Goal: Task Accomplishment & Management: Use online tool/utility

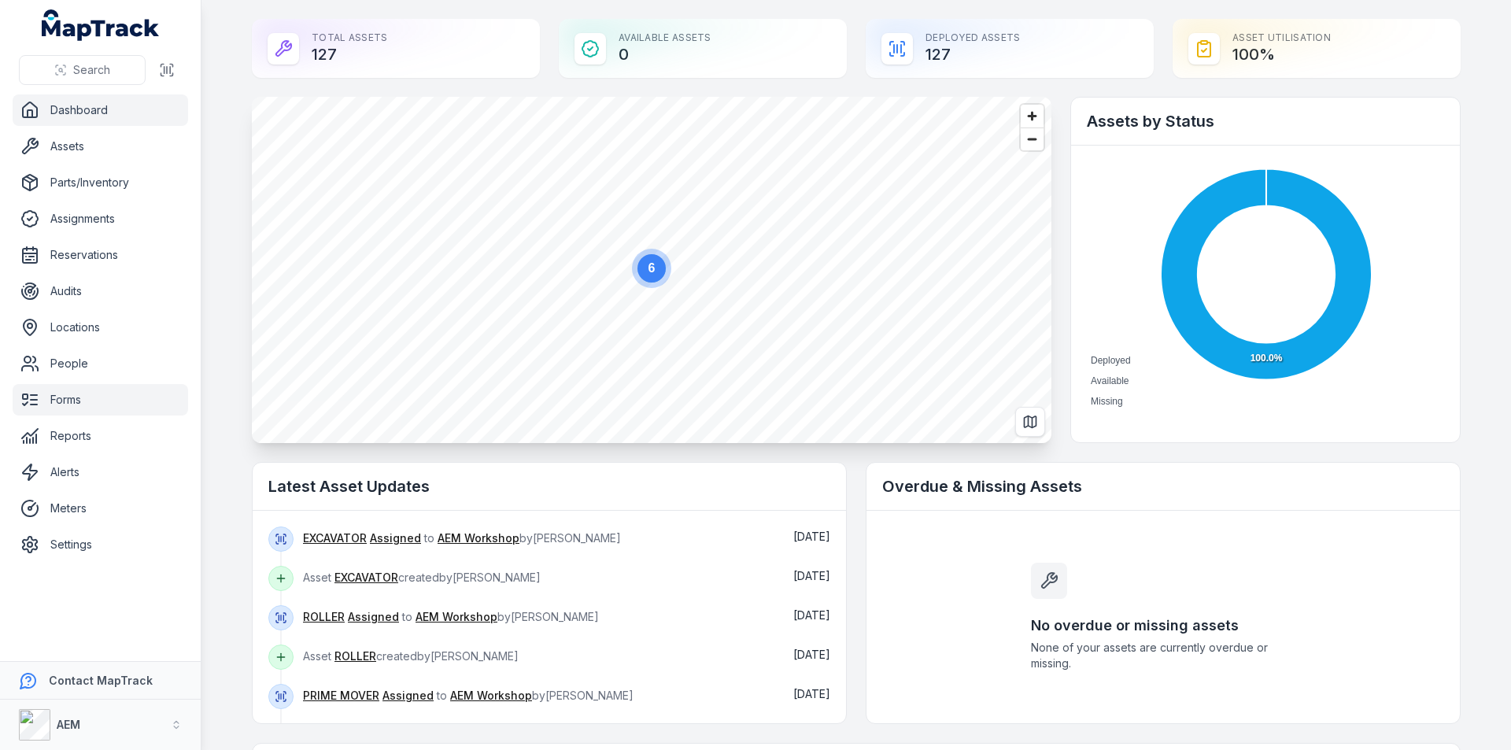
click at [54, 402] on link "Forms" at bounding box center [100, 399] width 175 height 31
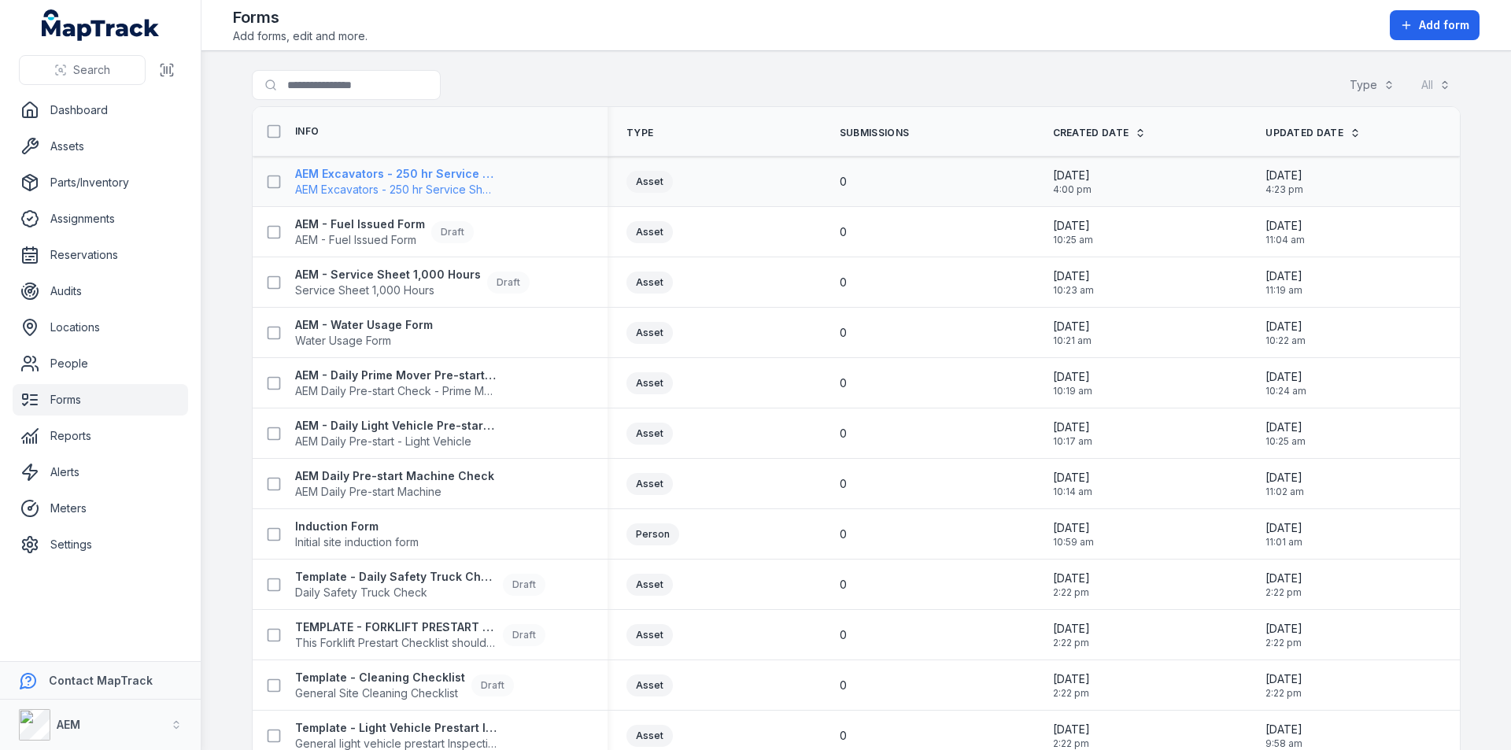
click at [361, 172] on strong "AEM Excavators - 250 hr Service Sheet" at bounding box center [395, 174] width 201 height 16
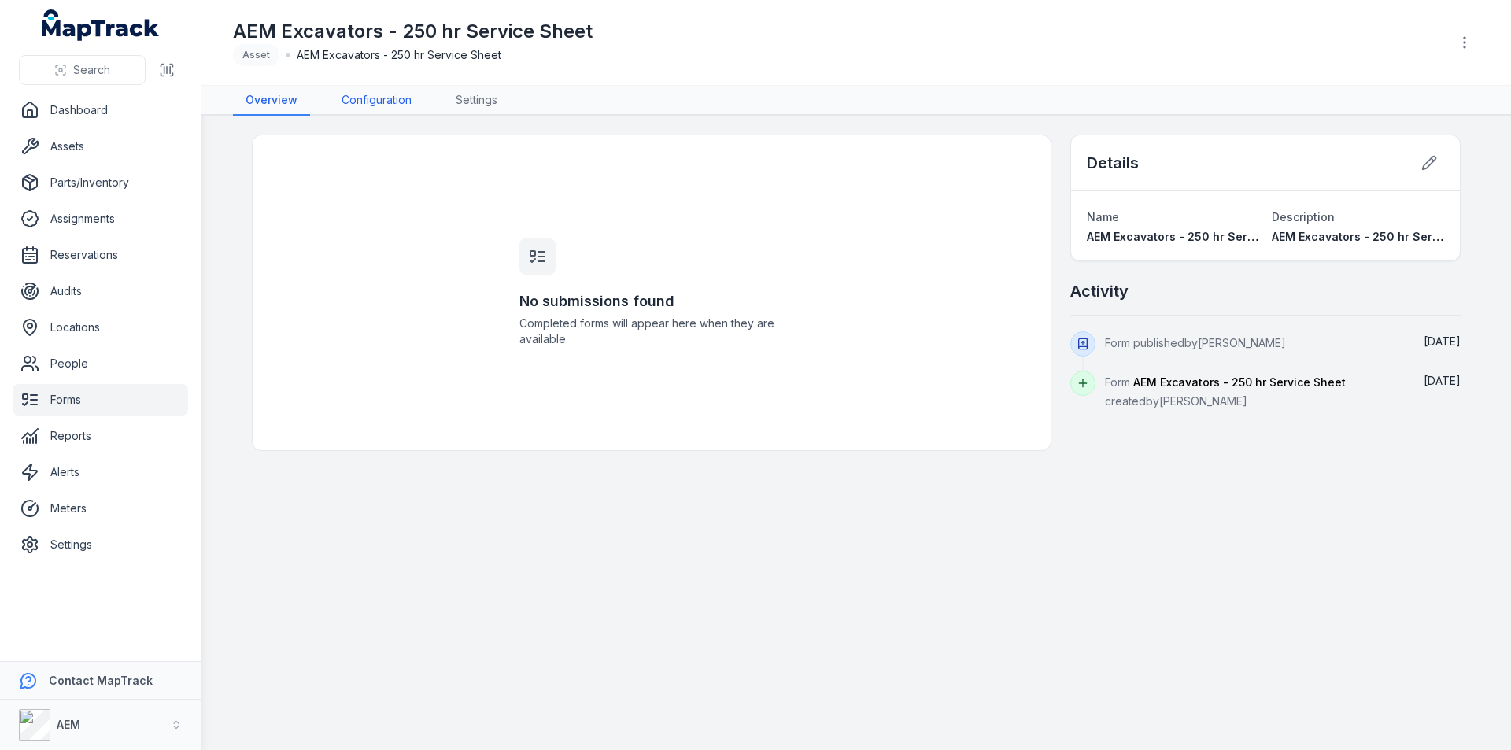
click at [379, 99] on link "Configuration" at bounding box center [376, 101] width 95 height 30
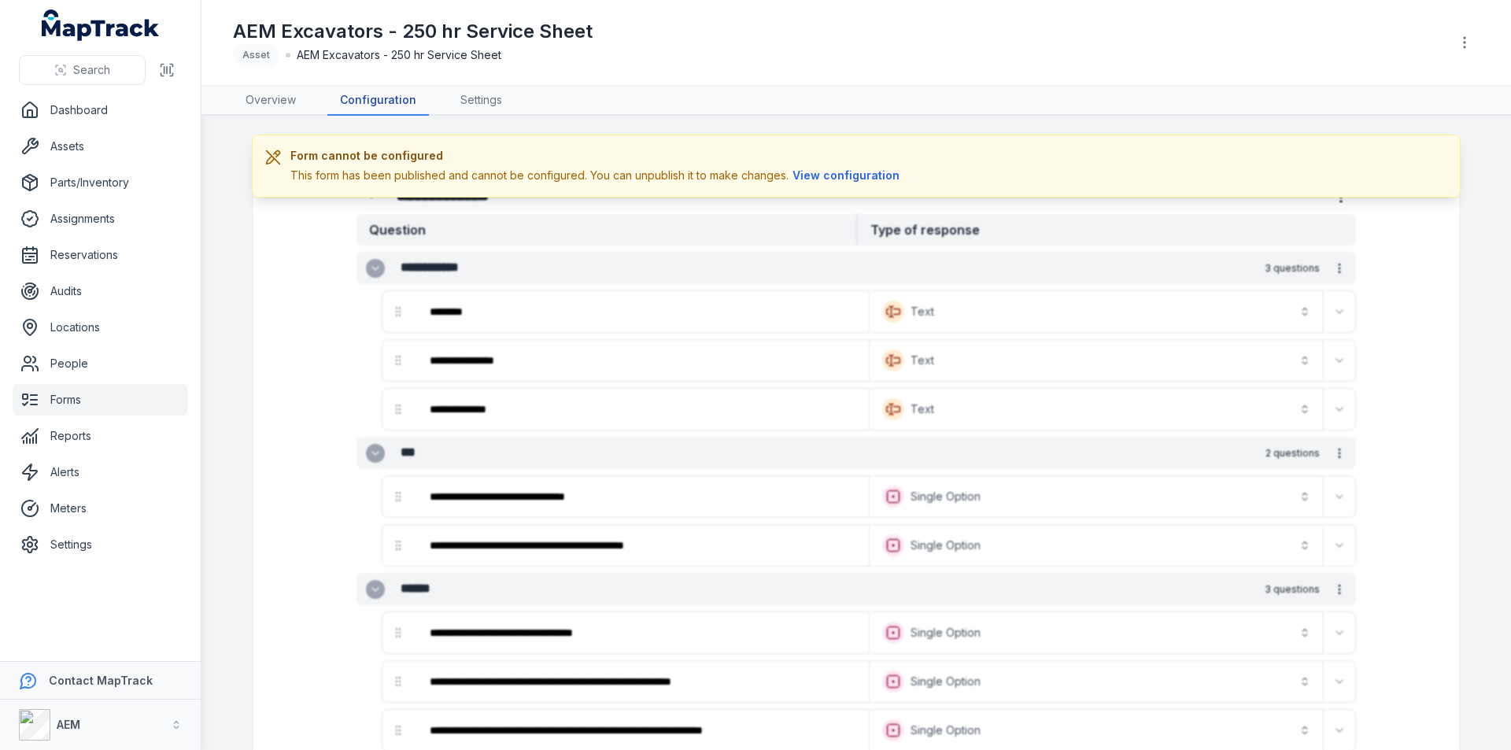
scroll to position [79, 0]
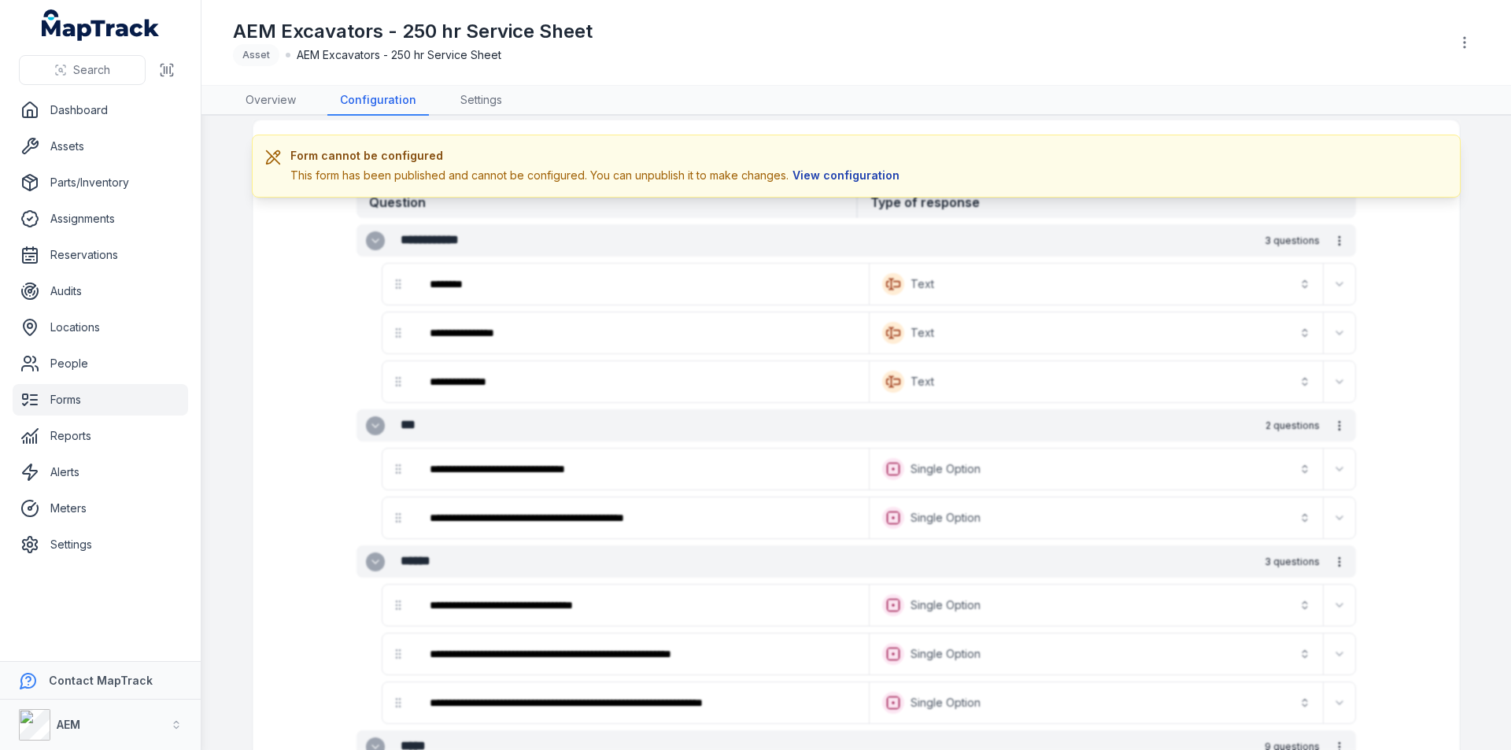
click at [874, 179] on button "View configuration" at bounding box center [845, 175] width 115 height 17
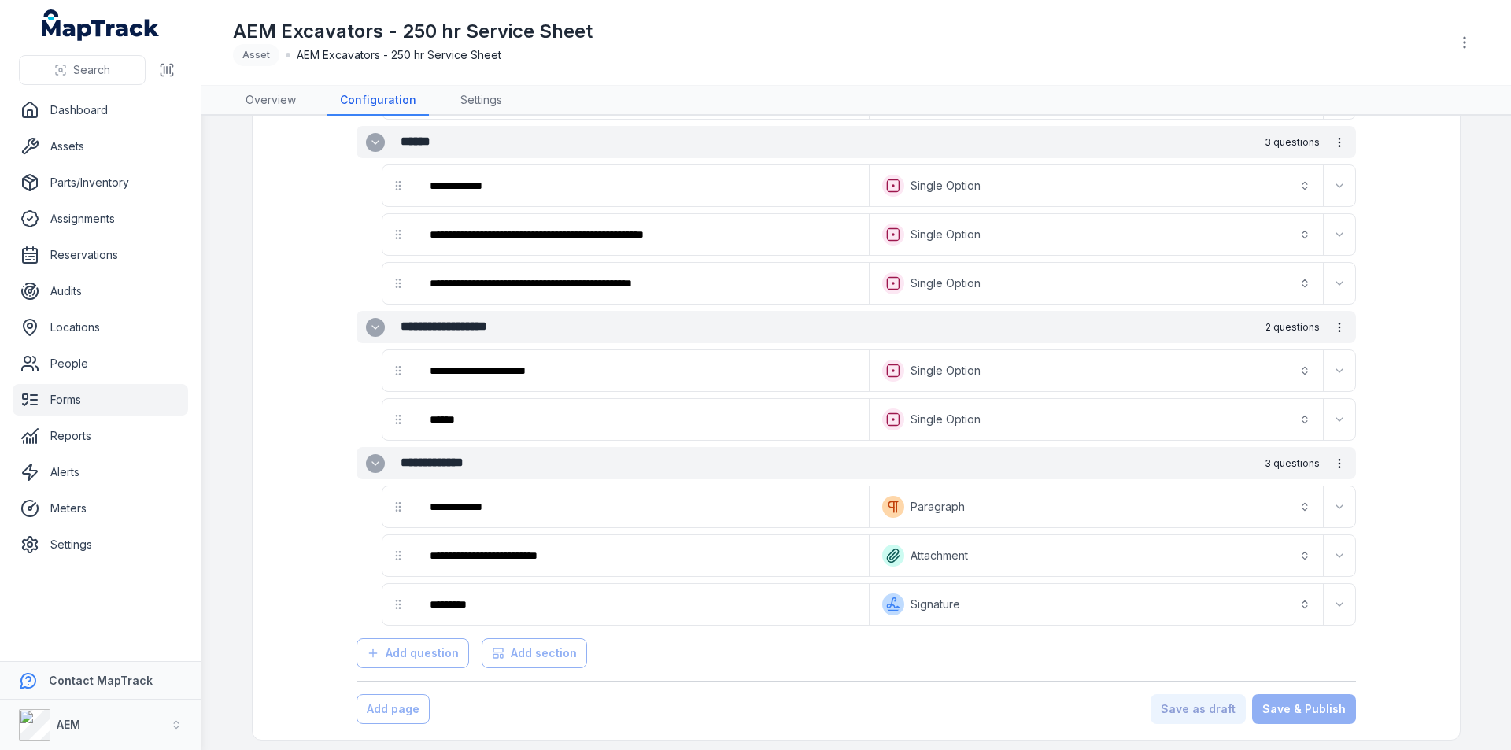
scroll to position [1438, 0]
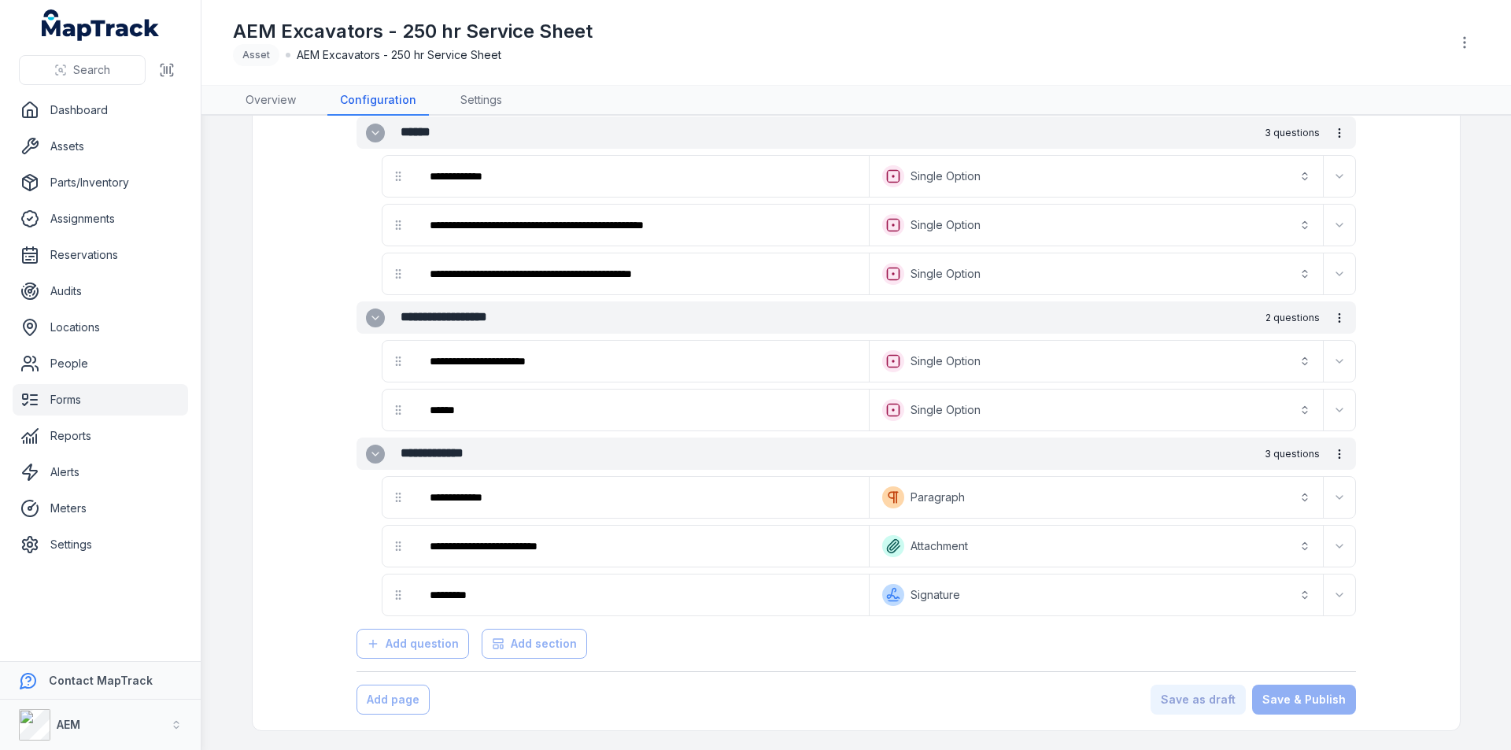
click at [1295, 407] on button "**********" at bounding box center [1096, 410] width 447 height 35
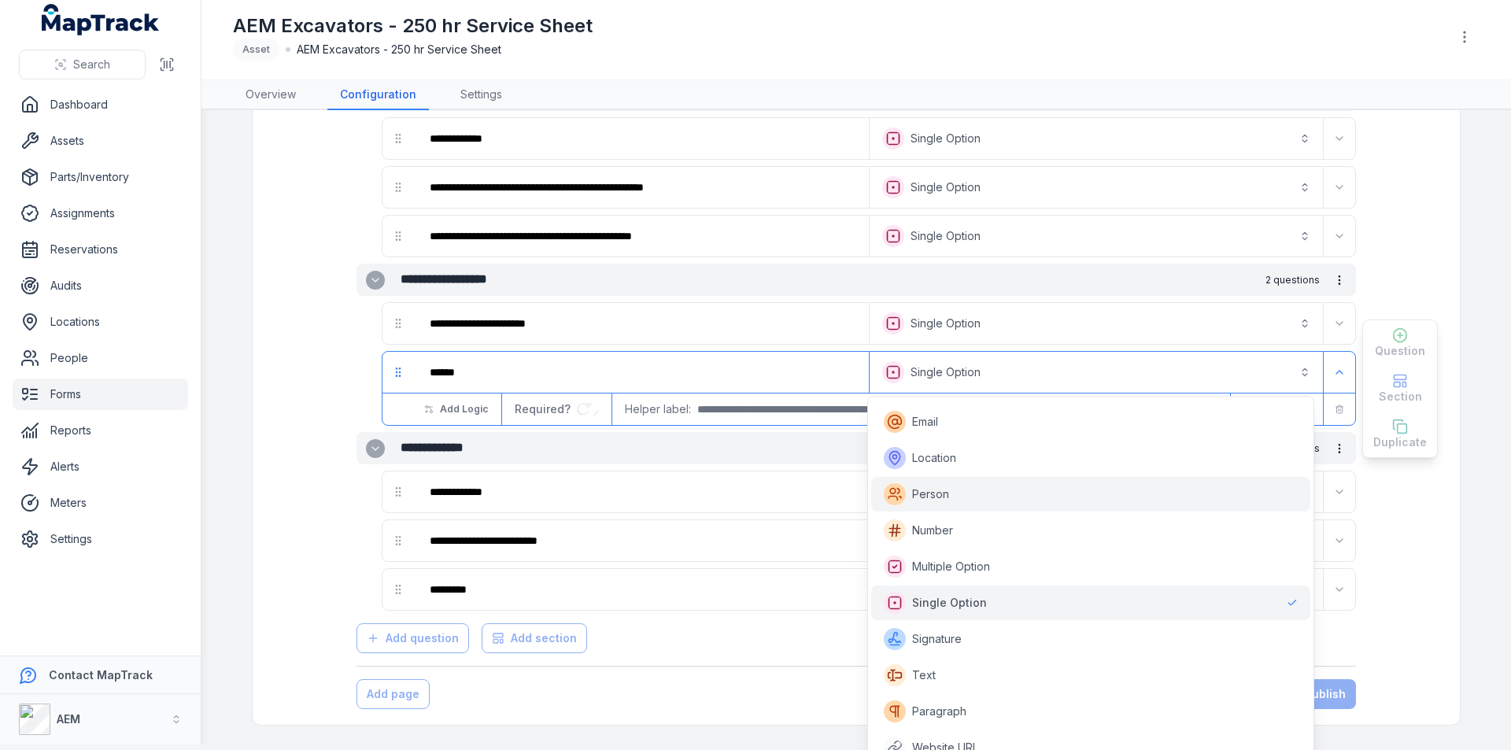
scroll to position [277, 0]
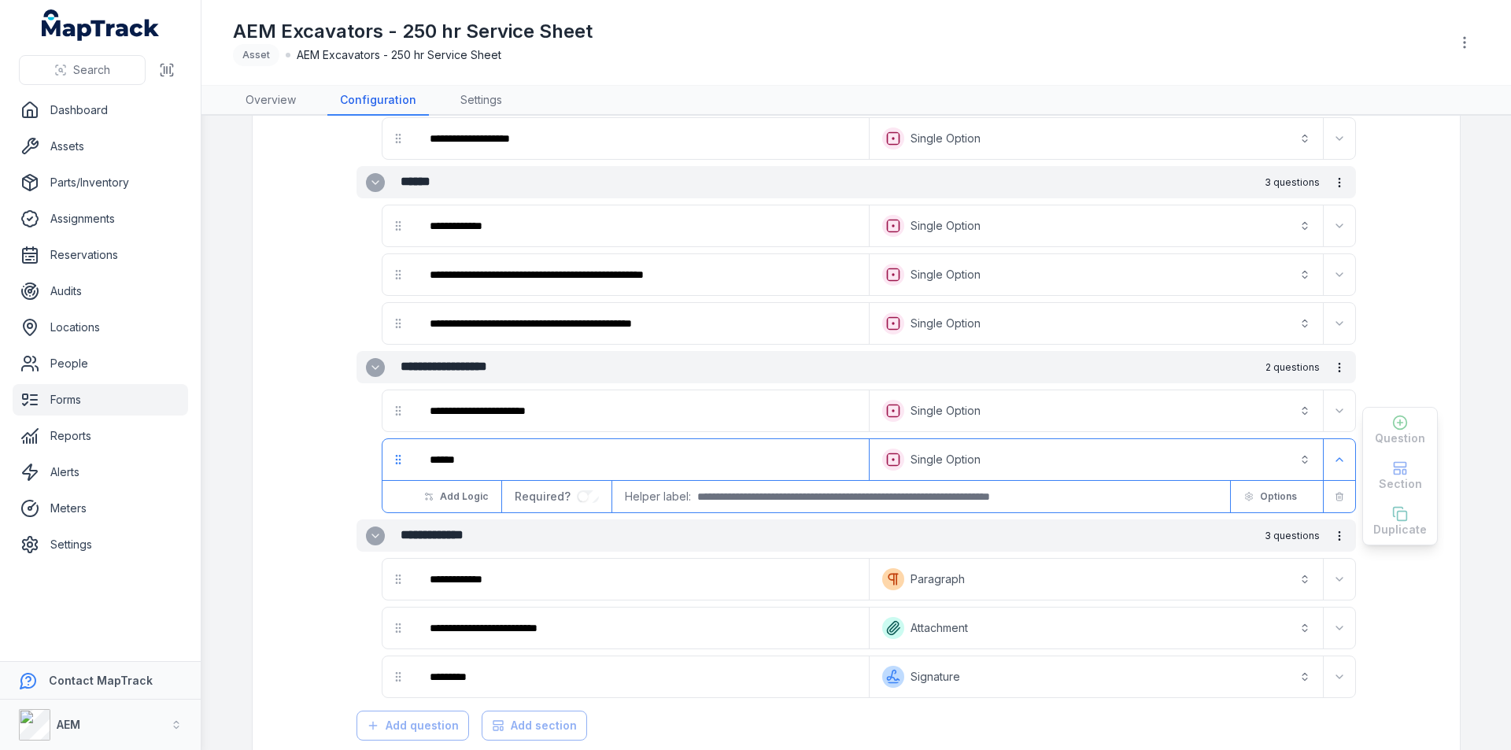
scroll to position [1156, 0]
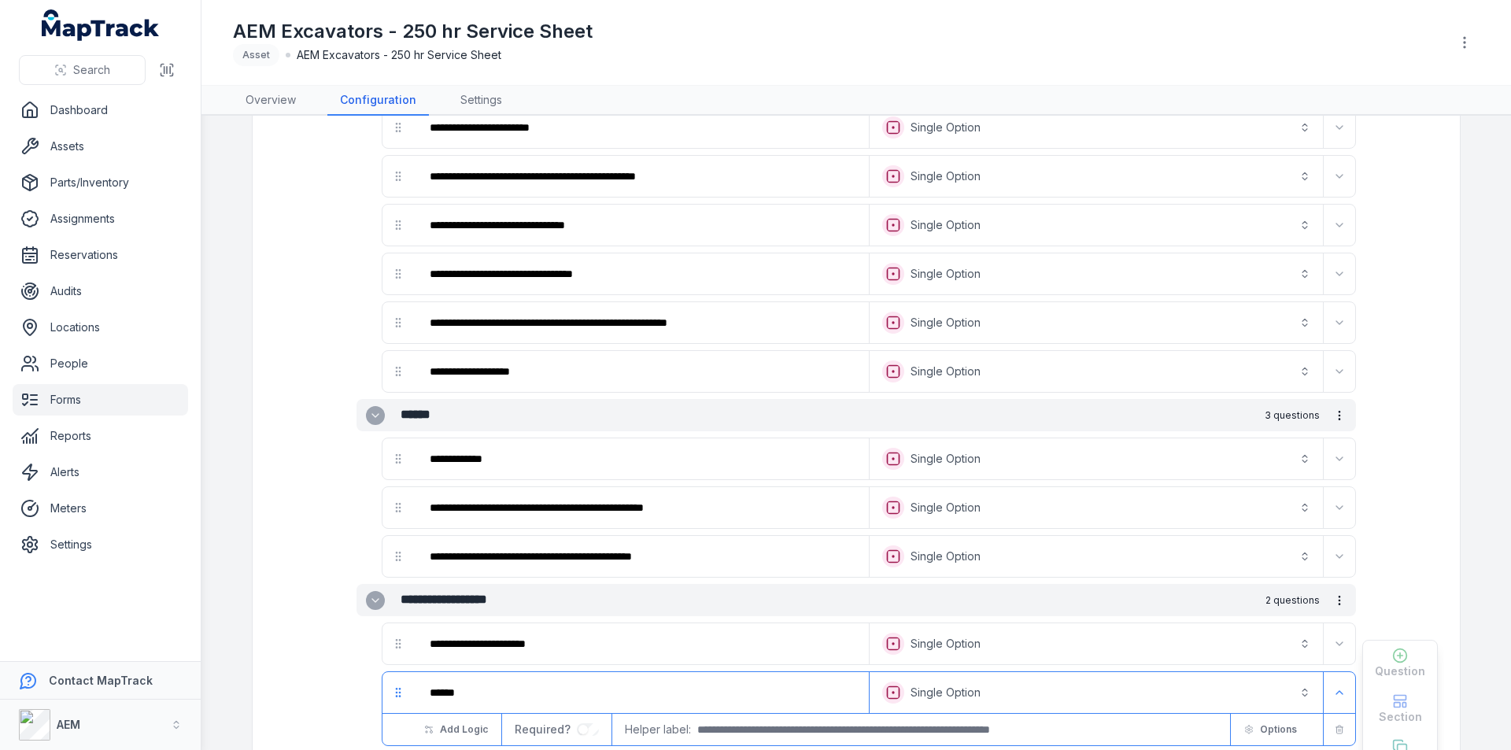
click at [48, 400] on link "Forms" at bounding box center [100, 399] width 175 height 31
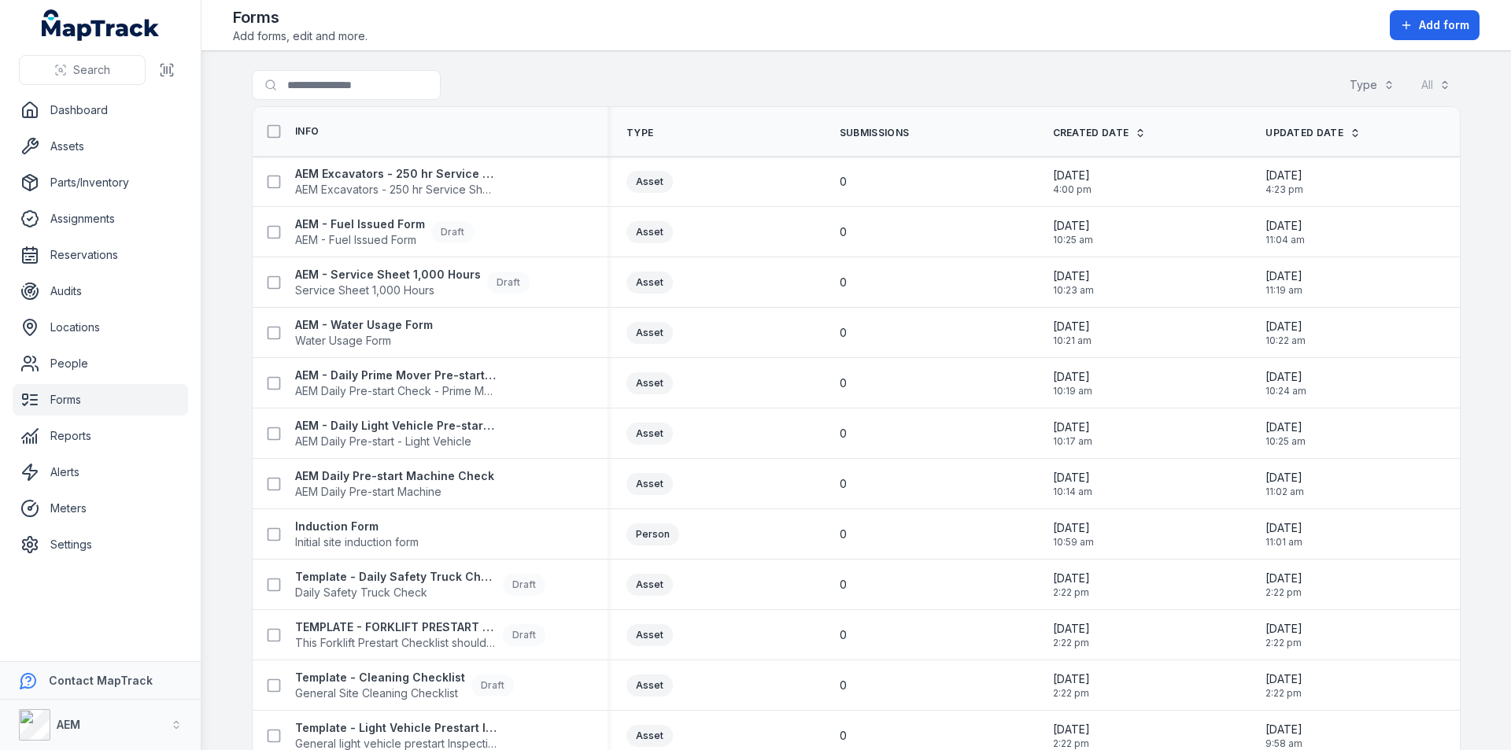
click at [566, 80] on div "Search for forms Type All" at bounding box center [856, 88] width 1209 height 36
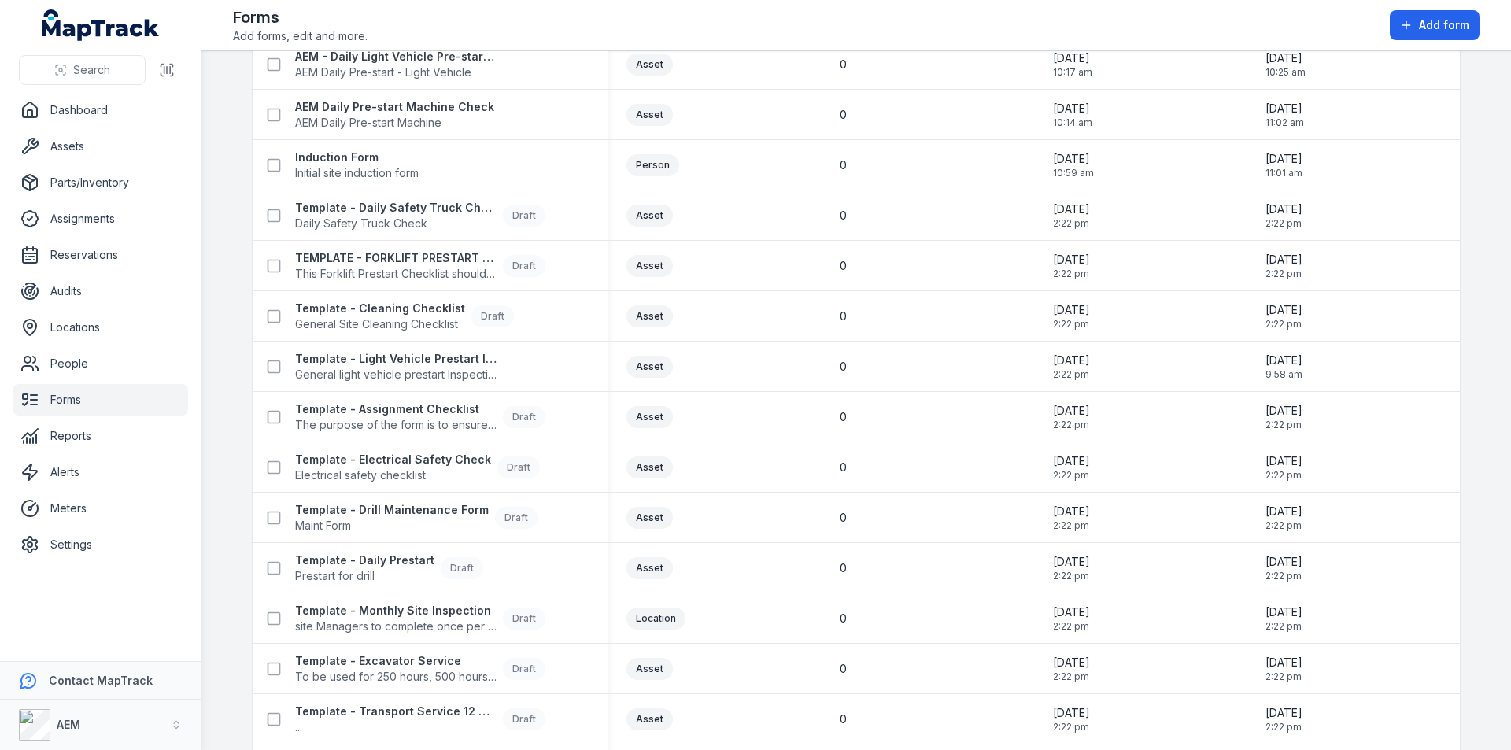
scroll to position [521, 0]
